Goal: Task Accomplishment & Management: Manage account settings

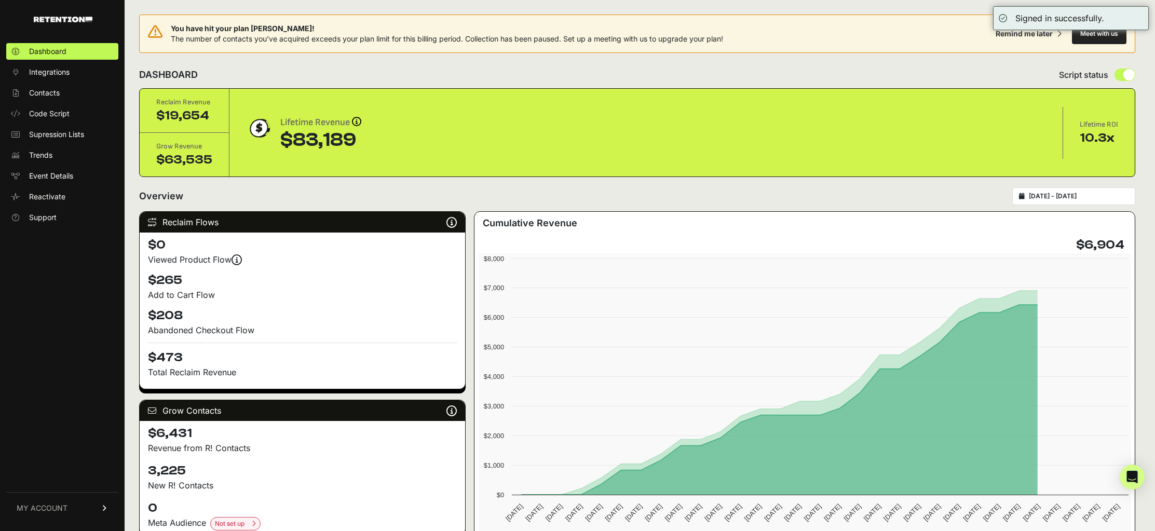
click at [38, 505] on span "MY ACCOUNT" at bounding box center [42, 508] width 51 height 10
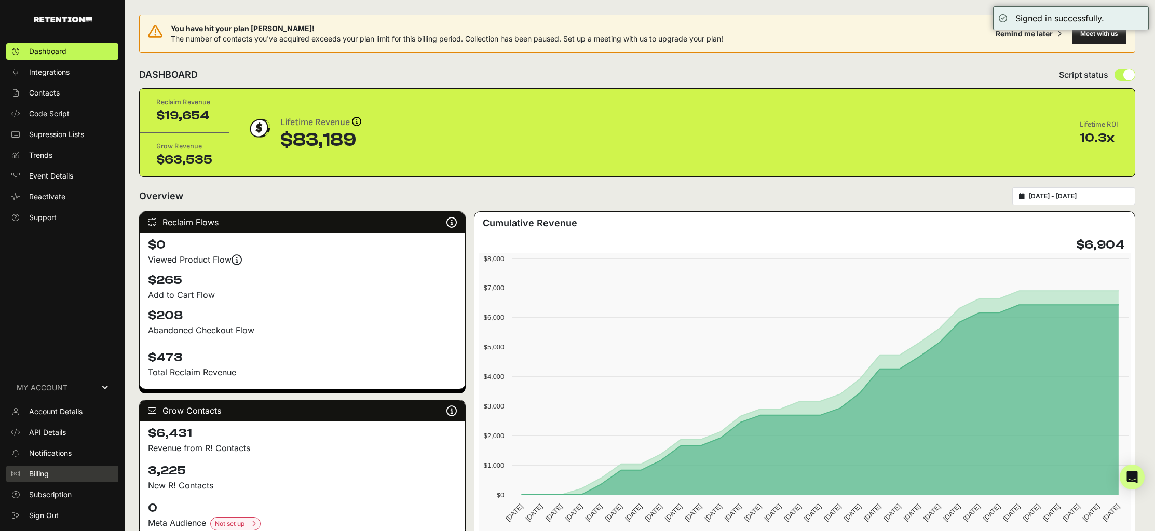
click at [87, 470] on link "Billing" at bounding box center [62, 474] width 112 height 17
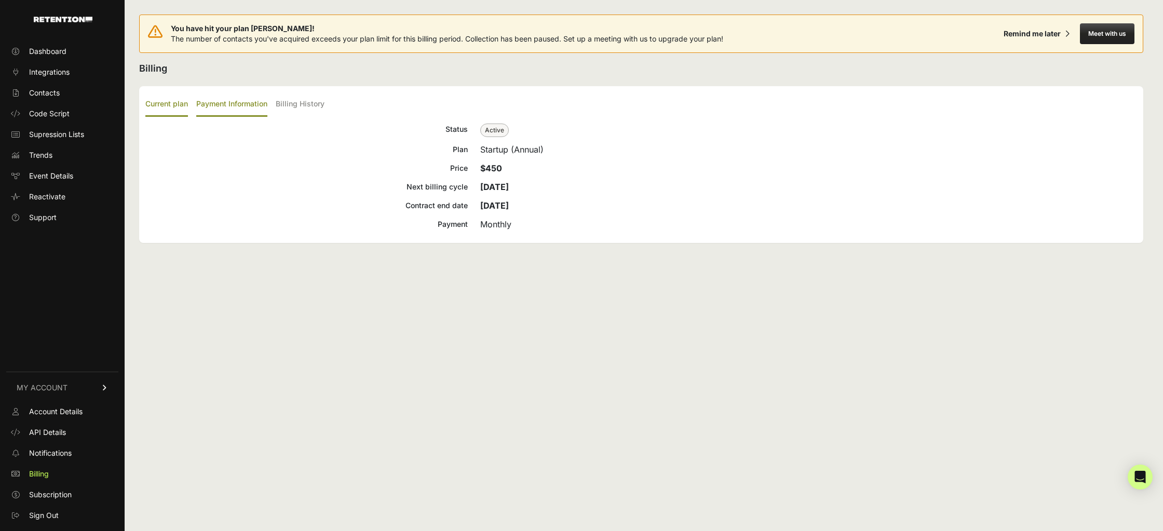
click at [229, 109] on label "Payment Information" at bounding box center [231, 104] width 71 height 24
click at [0, 0] on input "Payment Information" at bounding box center [0, 0] width 0 height 0
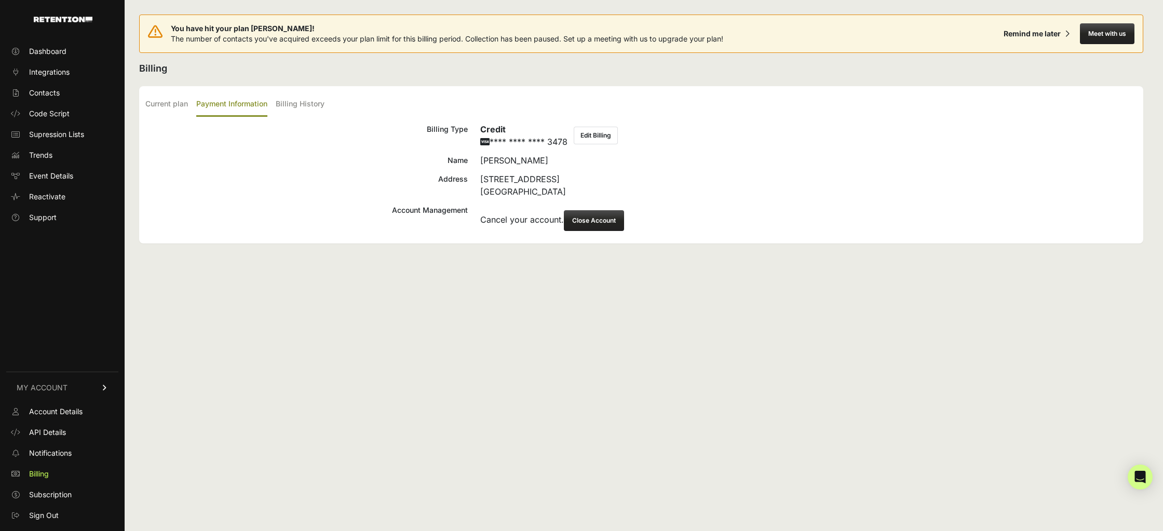
click at [595, 221] on button "Close Account" at bounding box center [594, 220] width 60 height 21
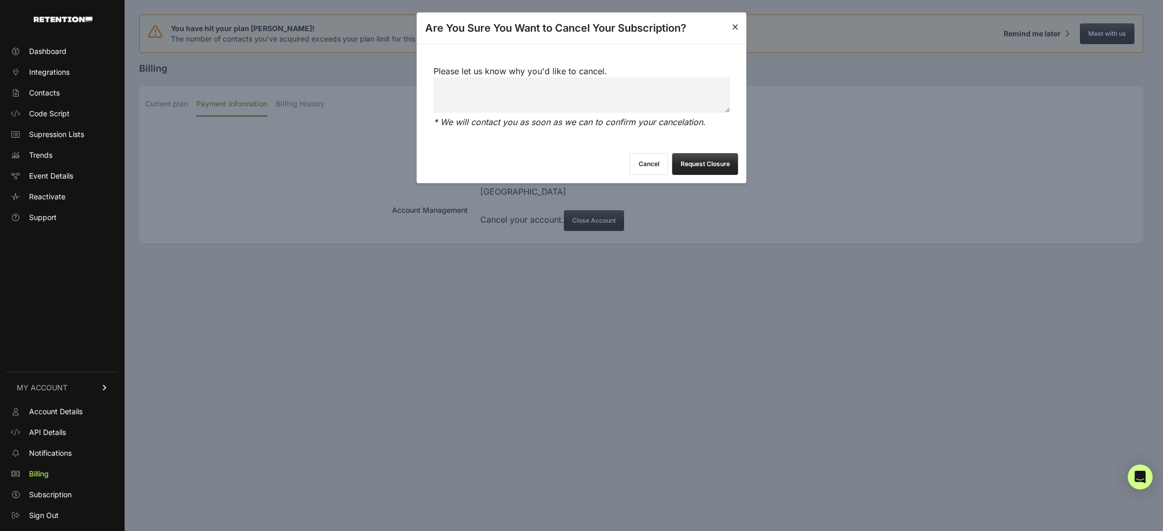
click at [559, 106] on textarea "Please let us know why you'd like to cancel." at bounding box center [582, 94] width 297 height 35
paste textarea "Changes in the company direction, moving to another provider."
type textarea "Changes in the company direction, moving to another provider."
click at [709, 155] on button "Request Closure" at bounding box center [705, 164] width 66 height 22
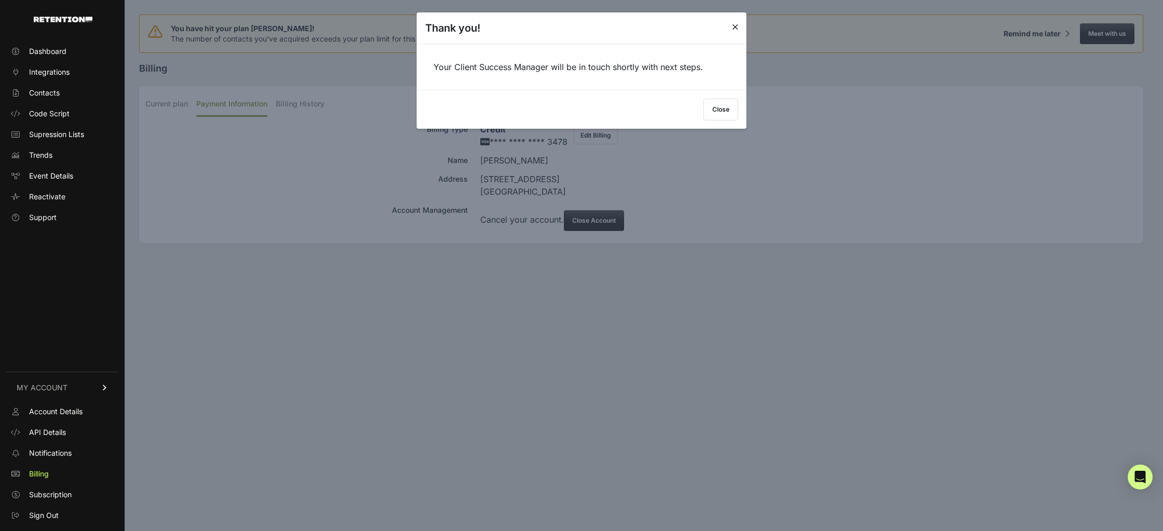
click at [725, 111] on button "Close" at bounding box center [721, 110] width 35 height 22
